Goal: Information Seeking & Learning: Learn about a topic

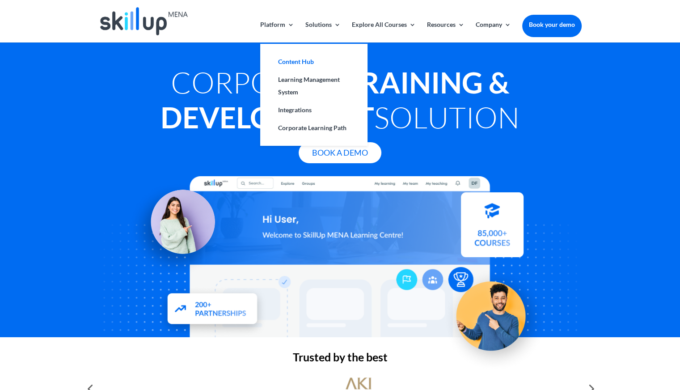
click at [295, 62] on link "Content Hub" at bounding box center [313, 62] width 89 height 18
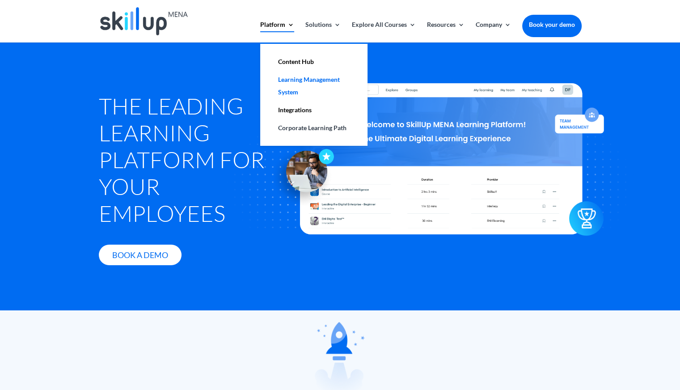
click at [286, 84] on link "Learning Management System" at bounding box center [313, 86] width 89 height 30
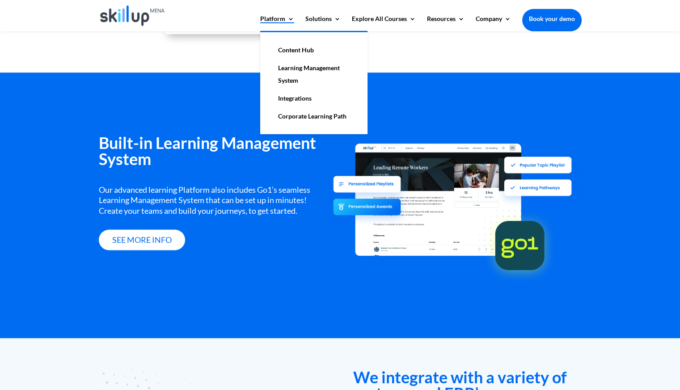
scroll to position [1095, 0]
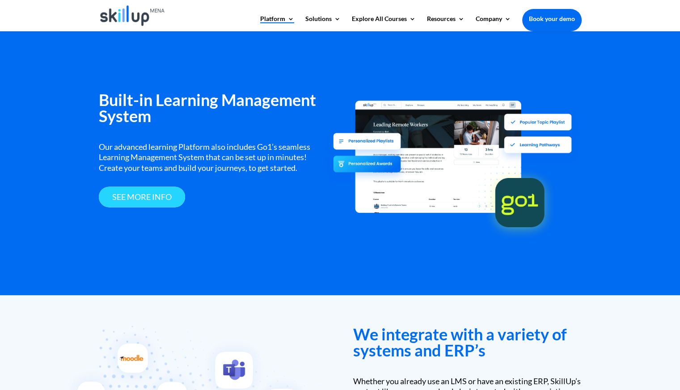
click at [130, 197] on link "see more info" at bounding box center [142, 197] width 86 height 21
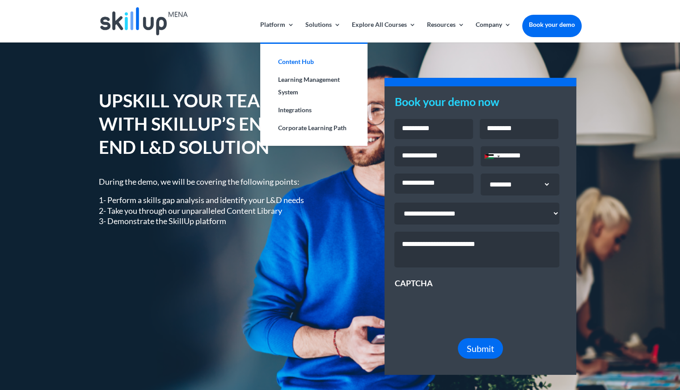
click at [284, 58] on link "Content Hub" at bounding box center [313, 62] width 89 height 18
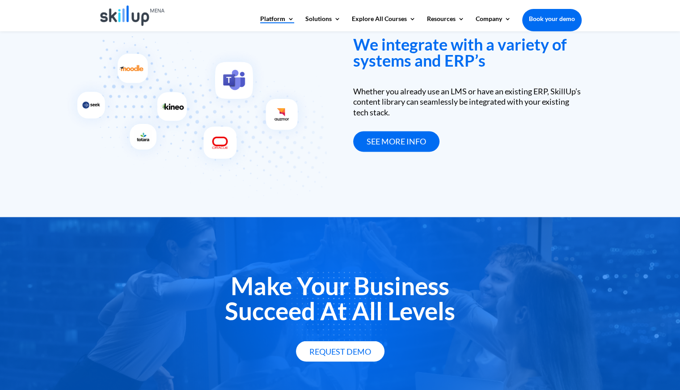
scroll to position [1386, 0]
